Goal: Navigation & Orientation: Find specific page/section

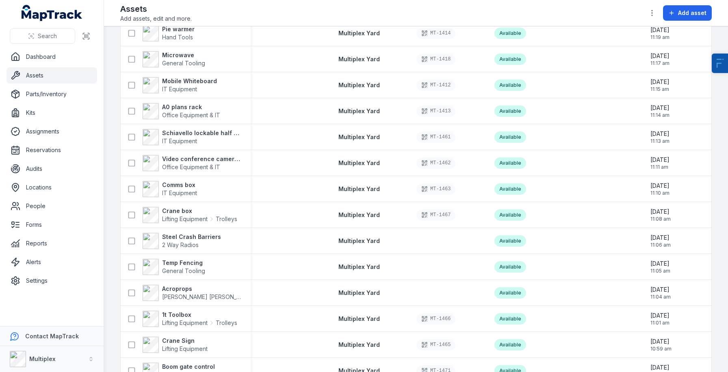
scroll to position [449, 0]
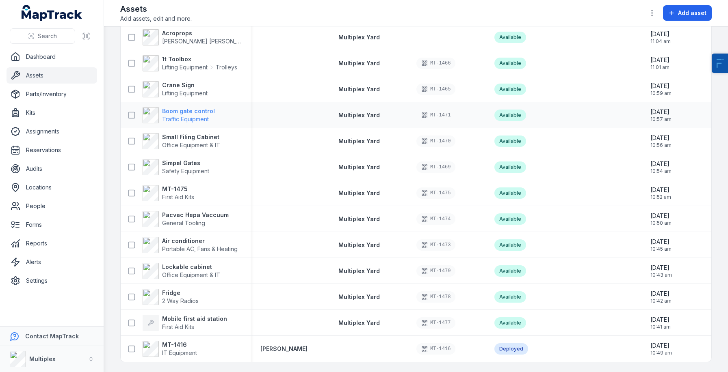
click at [188, 107] on strong "Boom gate control" at bounding box center [188, 111] width 53 height 8
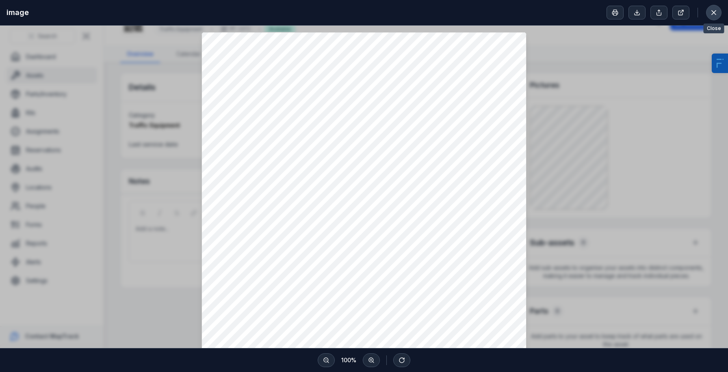
click at [715, 10] on icon at bounding box center [714, 13] width 8 height 8
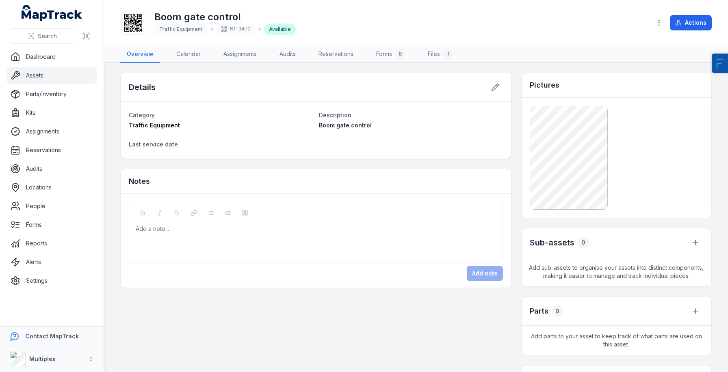
click at [49, 79] on link "Assets" at bounding box center [51, 75] width 91 height 16
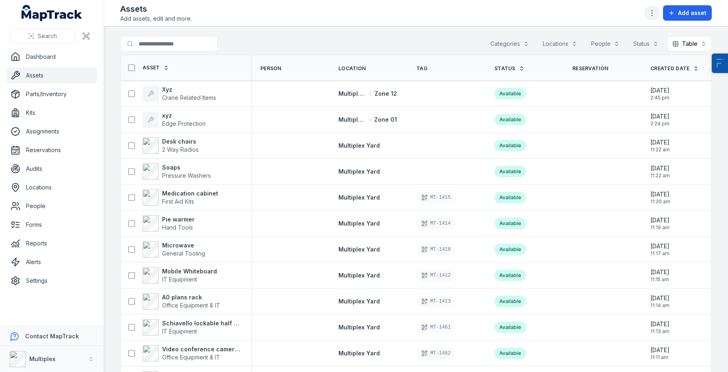
click at [655, 20] on button "button" at bounding box center [651, 12] width 15 height 15
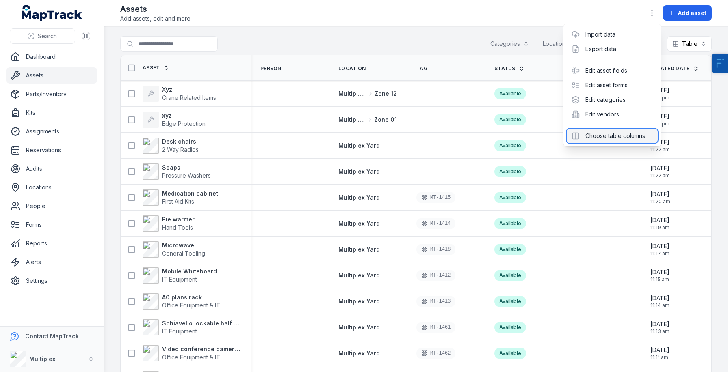
click at [641, 132] on div "Choose table columns" at bounding box center [612, 136] width 91 height 15
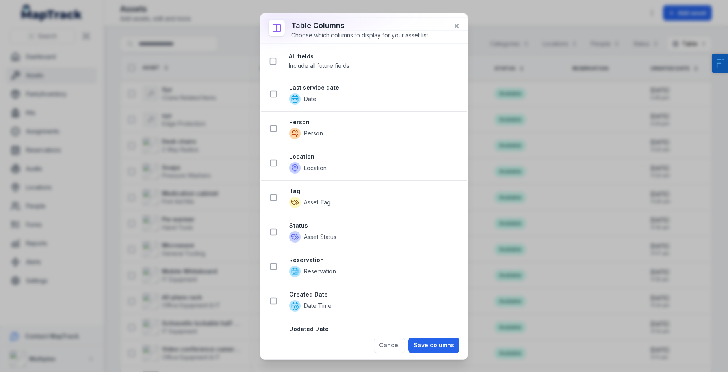
click at [464, 22] on div at bounding box center [363, 29] width 207 height 32
click at [461, 25] on button at bounding box center [456, 25] width 15 height 15
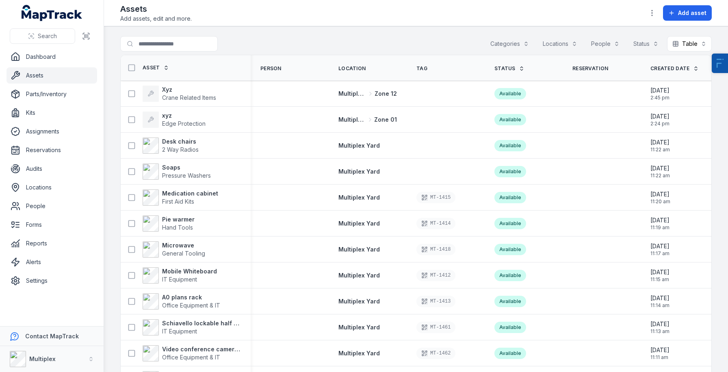
drag, startPoint x: 392, startPoint y: 97, endPoint x: 468, endPoint y: 11, distance: 115.4
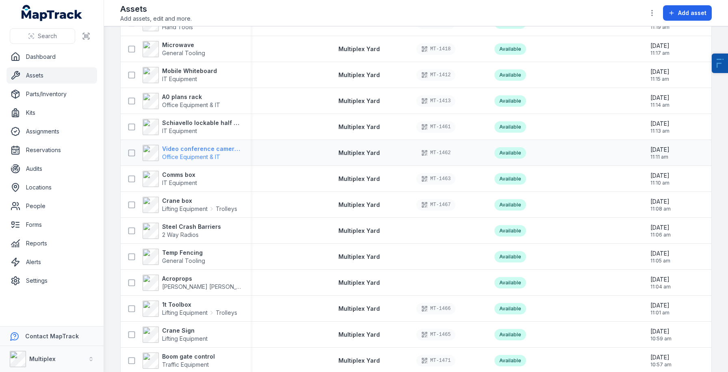
scroll to position [195, 0]
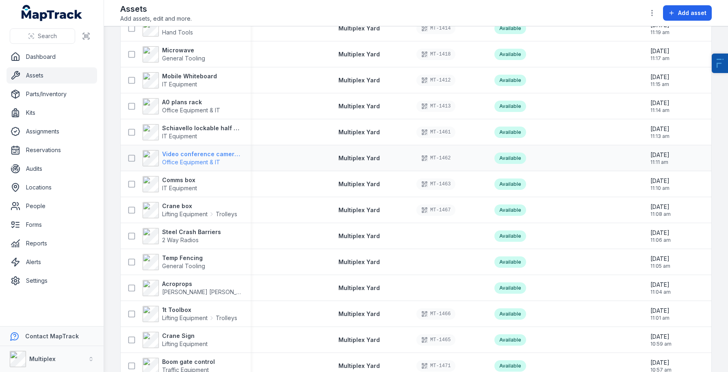
click at [188, 152] on strong "Video conference camera and speaker" at bounding box center [201, 154] width 79 height 8
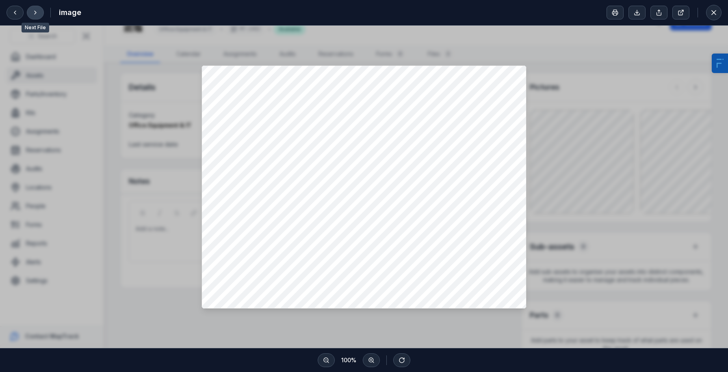
click at [34, 12] on icon at bounding box center [35, 12] width 6 height 6
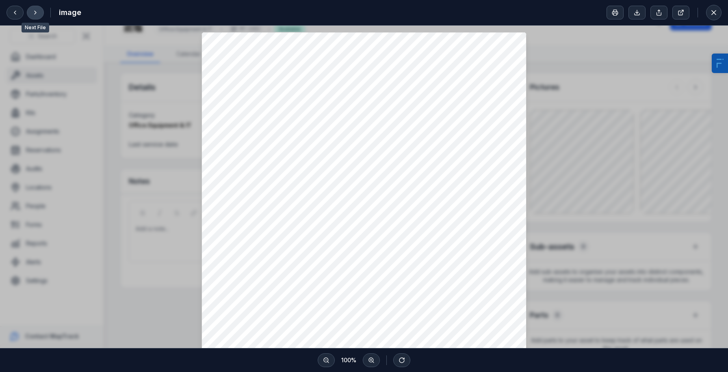
click at [34, 12] on icon at bounding box center [35, 12] width 6 height 6
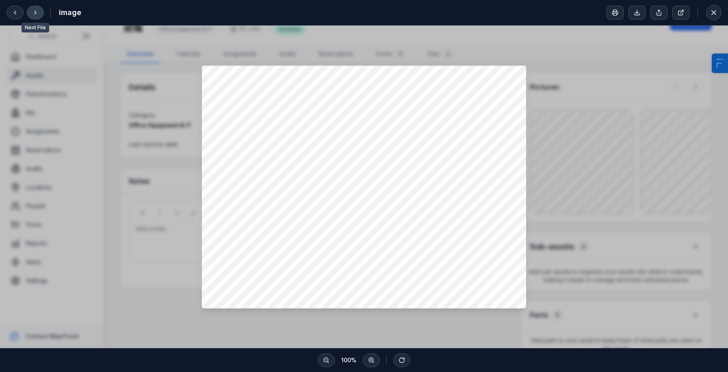
click at [36, 11] on icon at bounding box center [35, 12] width 6 height 6
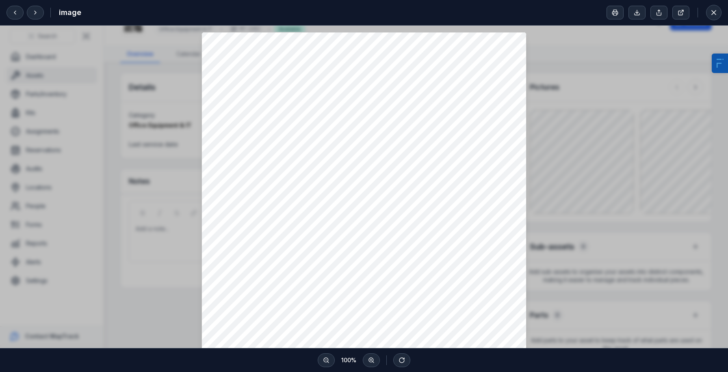
click at [102, 174] on div at bounding box center [364, 249] width 728 height 446
click at [51, 89] on div at bounding box center [364, 249] width 728 height 446
click at [718, 13] on button at bounding box center [713, 12] width 15 height 15
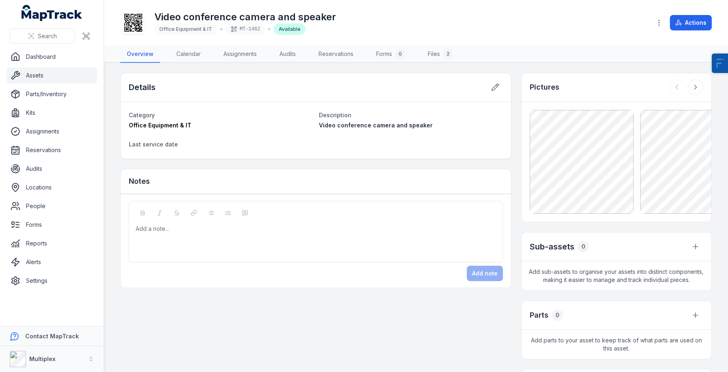
click at [46, 73] on link "Assets" at bounding box center [51, 75] width 91 height 16
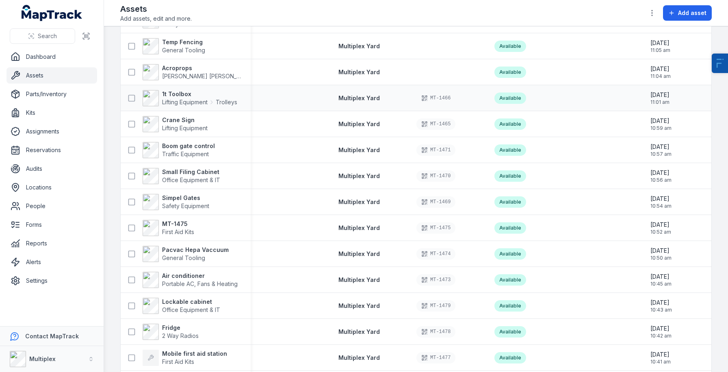
scroll to position [417, 0]
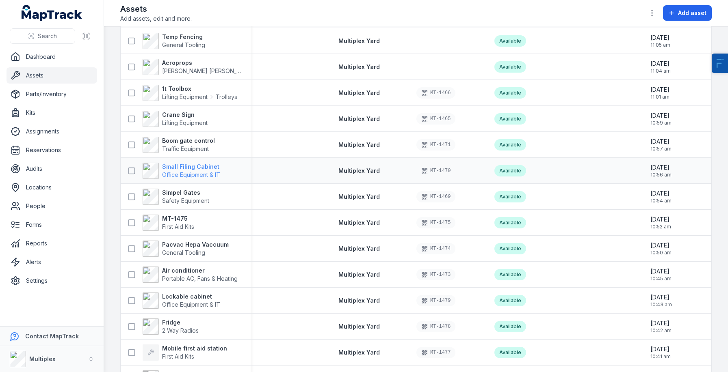
click at [184, 171] on span "Office Equipment & IT" at bounding box center [191, 174] width 58 height 7
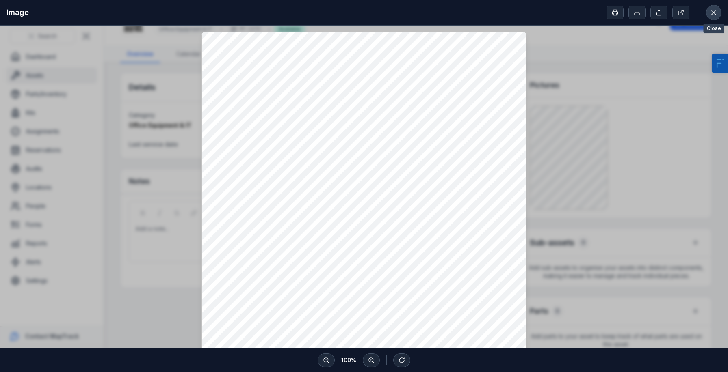
click at [713, 12] on icon at bounding box center [714, 13] width 8 height 8
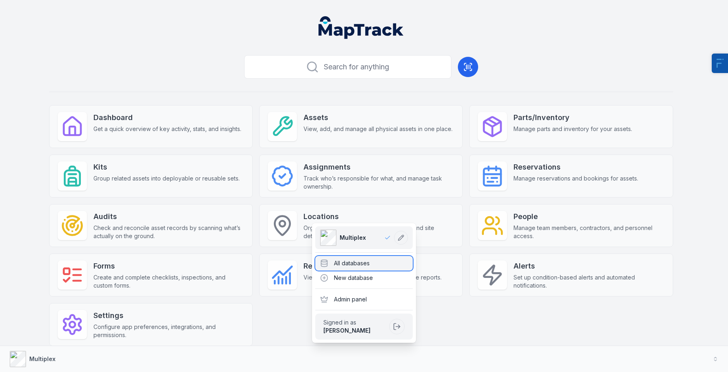
click at [348, 268] on div "All databases" at bounding box center [363, 263] width 97 height 15
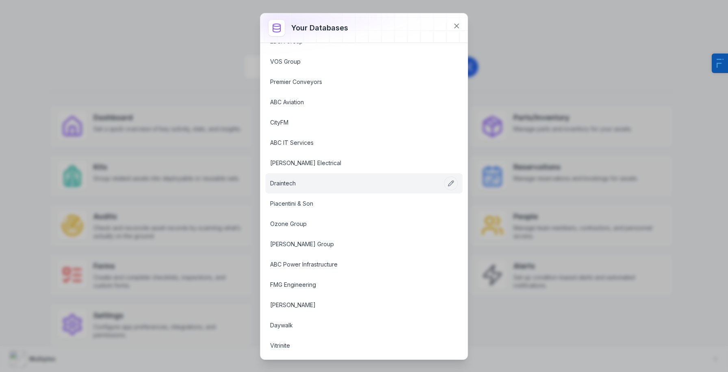
scroll to position [428, 0]
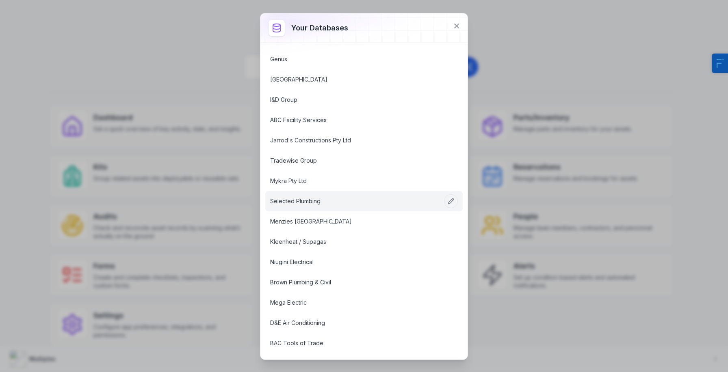
click at [288, 203] on link "Selected Plumbing" at bounding box center [354, 201] width 168 height 8
